Goal: Use online tool/utility: Utilize a website feature to perform a specific function

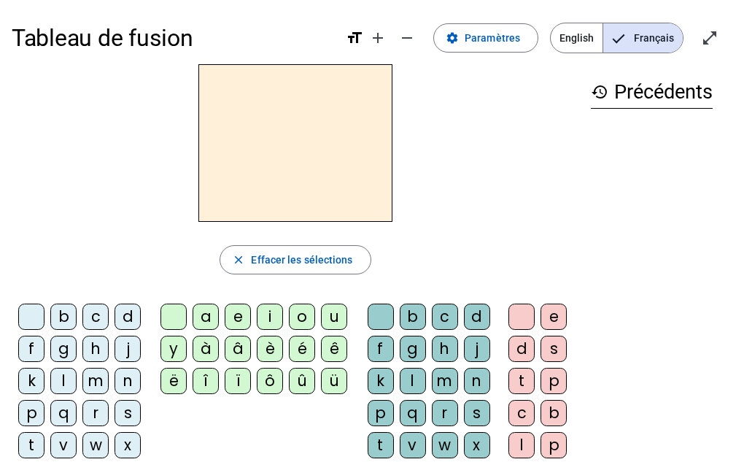
click at [121, 317] on div "d" at bounding box center [128, 317] width 26 height 26
click at [336, 319] on div "u" at bounding box center [334, 317] width 26 height 26
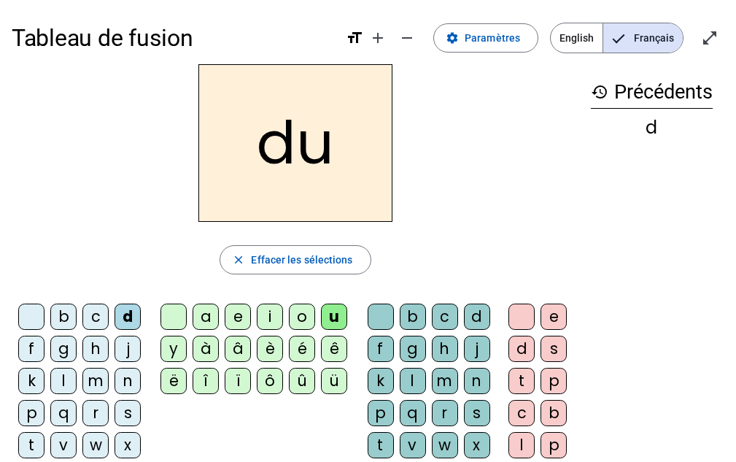
click at [92, 319] on div "c" at bounding box center [95, 317] width 26 height 26
click at [133, 317] on div "d" at bounding box center [128, 317] width 26 height 26
click at [444, 323] on div "c" at bounding box center [445, 317] width 26 height 26
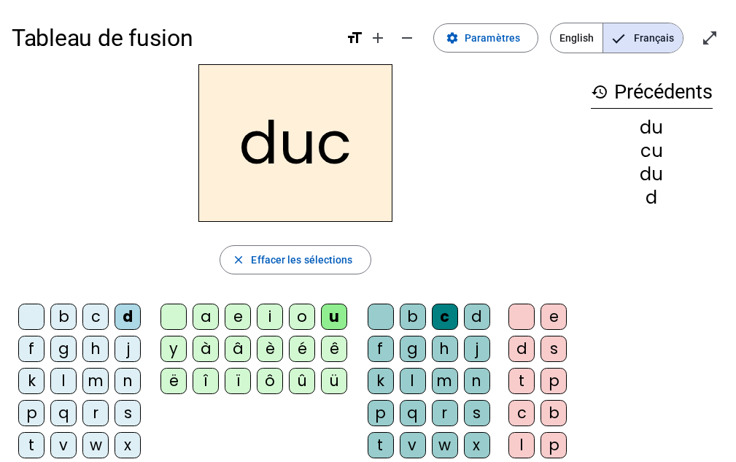
click at [447, 319] on div "c" at bounding box center [445, 317] width 26 height 26
click at [447, 320] on div "c" at bounding box center [445, 317] width 26 height 26
click at [126, 308] on div "d" at bounding box center [128, 317] width 26 height 26
click at [339, 319] on div "u" at bounding box center [334, 317] width 26 height 26
click at [278, 266] on span "Effacer les sélections" at bounding box center [301, 260] width 101 height 18
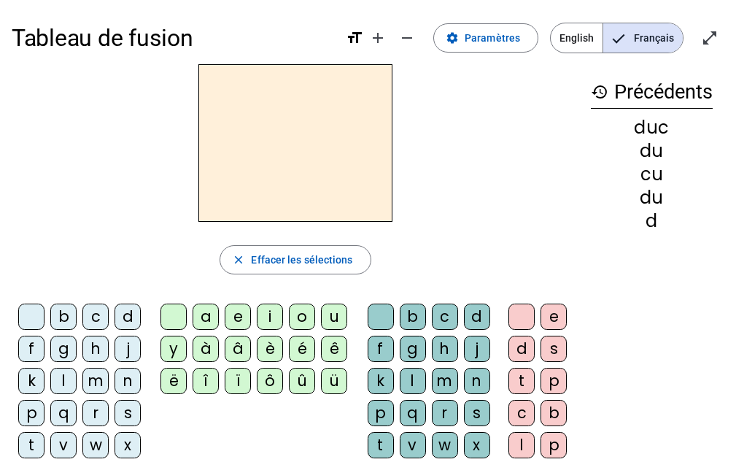
click at [128, 317] on div "d" at bounding box center [128, 317] width 26 height 26
click at [333, 317] on div "u" at bounding box center [334, 317] width 26 height 26
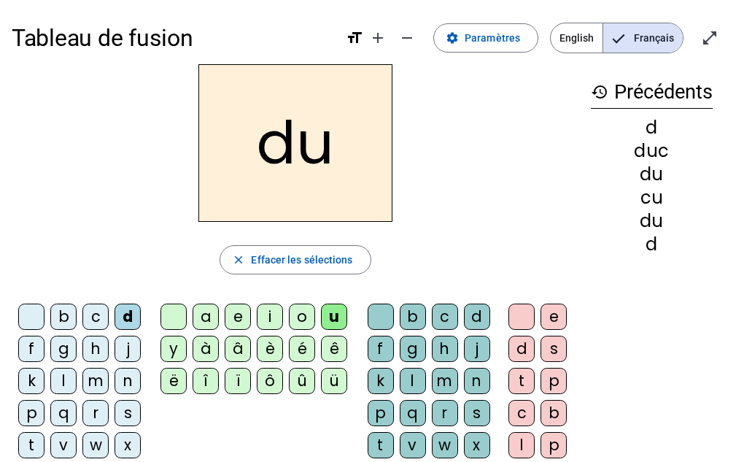
click at [232, 315] on div "e" at bounding box center [238, 317] width 26 height 26
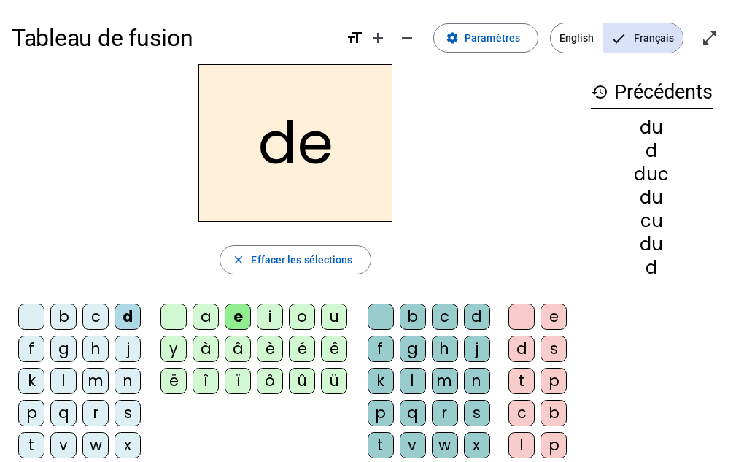
click at [123, 379] on div "n" at bounding box center [128, 381] width 26 height 26
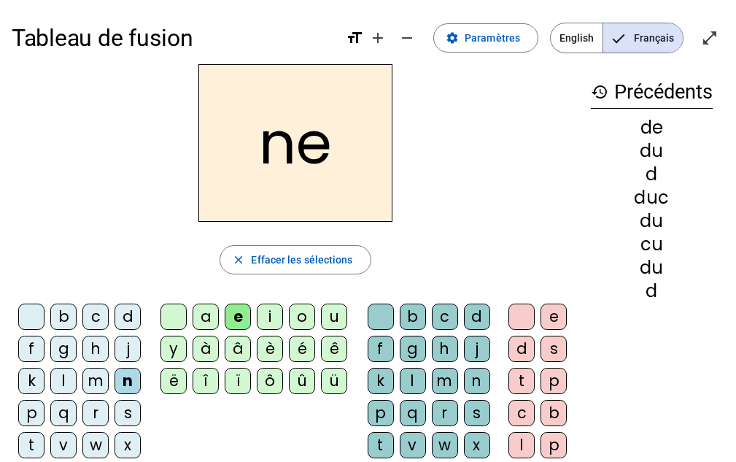
click at [99, 382] on div "m" at bounding box center [95, 381] width 26 height 26
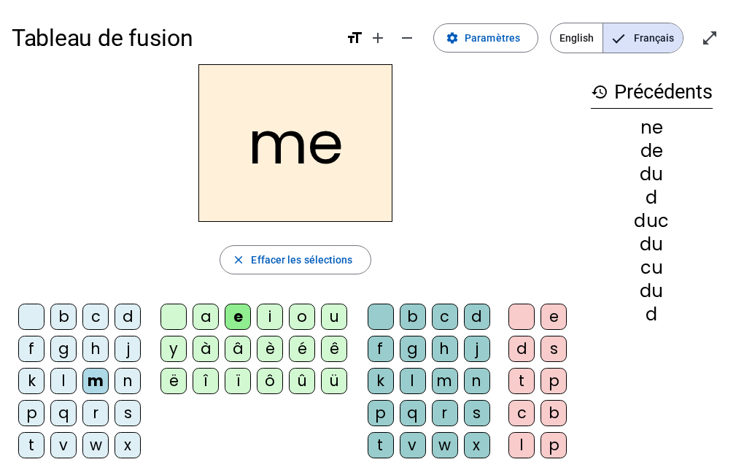
click at [127, 404] on div "s" at bounding box center [128, 413] width 26 height 26
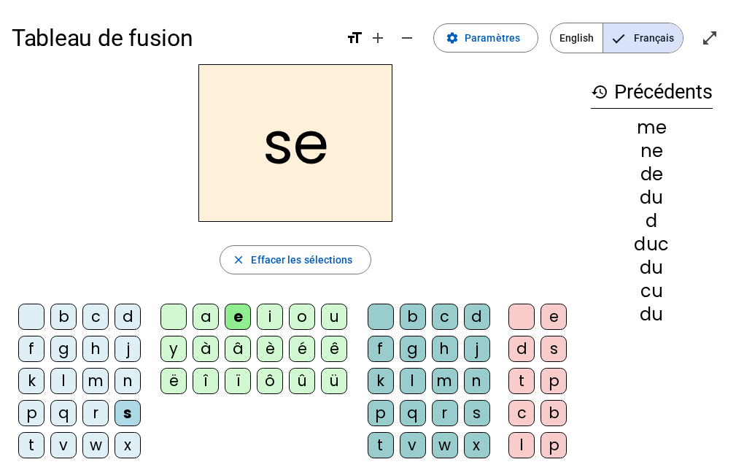
click at [341, 314] on div "u" at bounding box center [334, 317] width 26 height 26
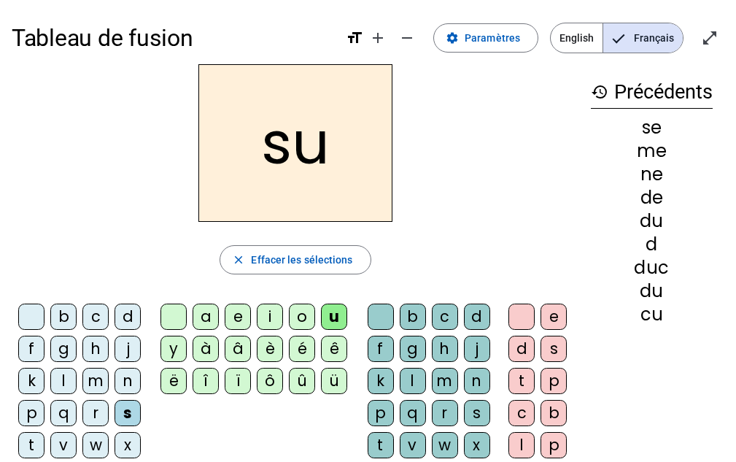
click at [66, 374] on div "l" at bounding box center [63, 381] width 26 height 26
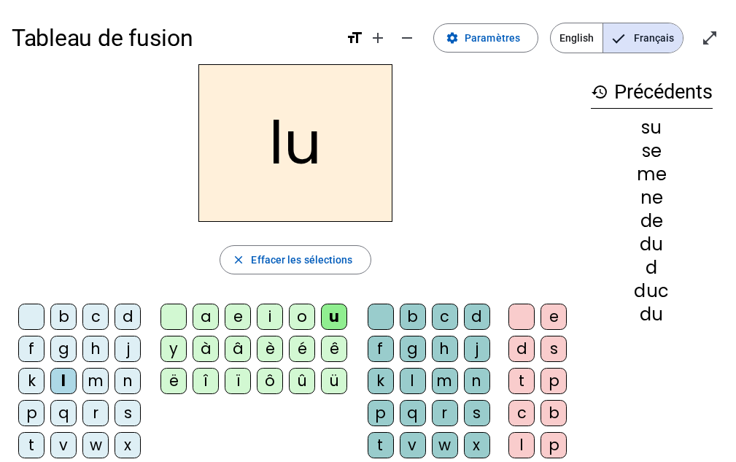
click at [201, 315] on div "a" at bounding box center [206, 317] width 26 height 26
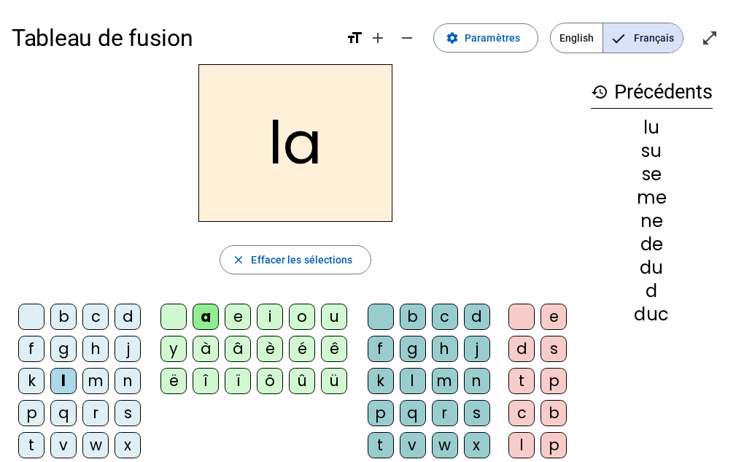
click at [450, 317] on div "c" at bounding box center [445, 317] width 26 height 26
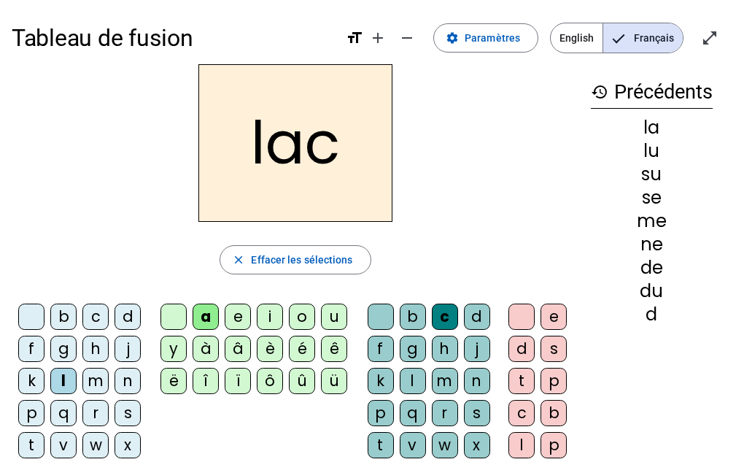
click at [23, 439] on div "t" at bounding box center [31, 445] width 26 height 26
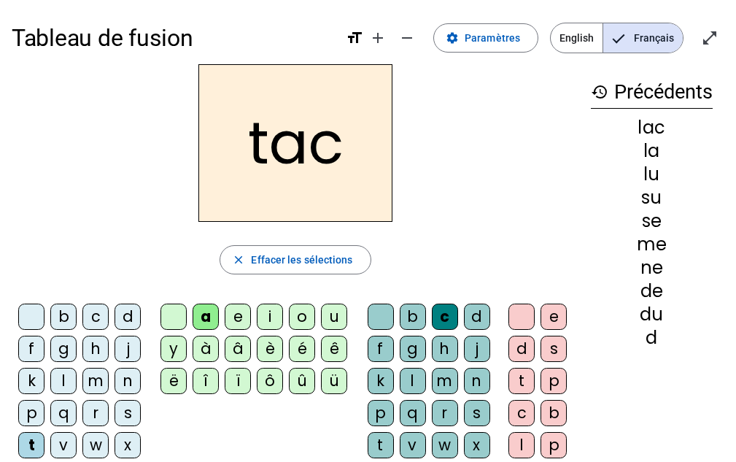
click at [66, 315] on div "b" at bounding box center [63, 317] width 26 height 26
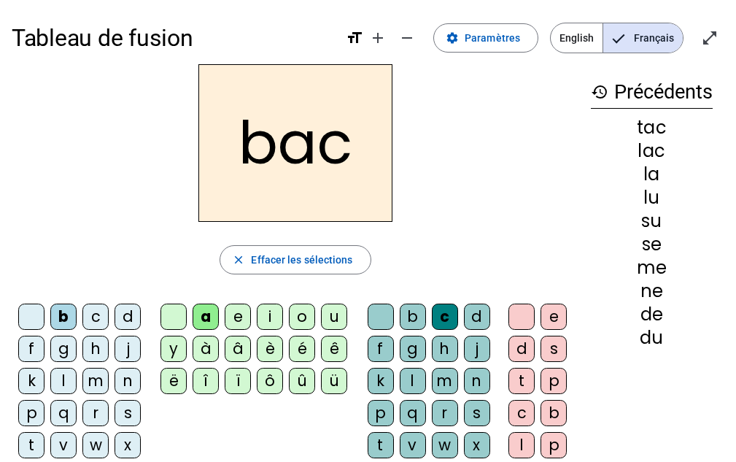
click at [130, 405] on div "s" at bounding box center [128, 413] width 26 height 26
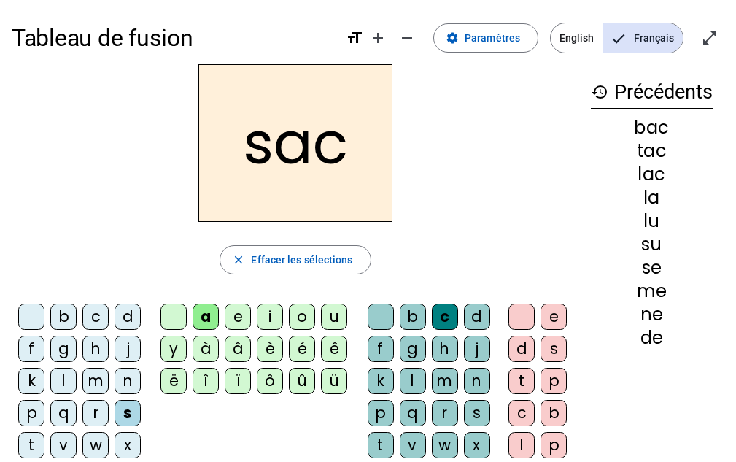
click at [234, 314] on div "e" at bounding box center [238, 317] width 26 height 26
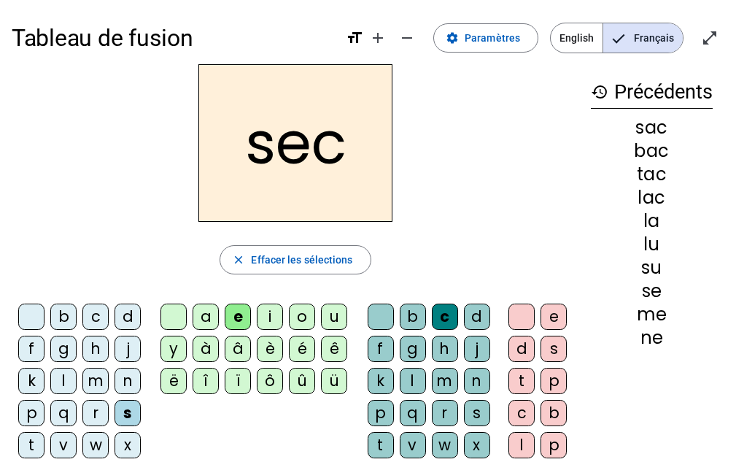
click at [407, 385] on div "l" at bounding box center [413, 381] width 26 height 26
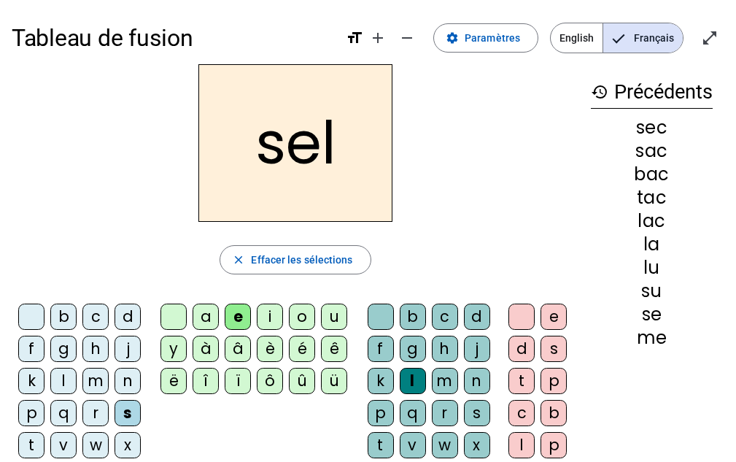
click at [310, 316] on div "o" at bounding box center [302, 317] width 26 height 26
